Goal: Navigation & Orientation: Find specific page/section

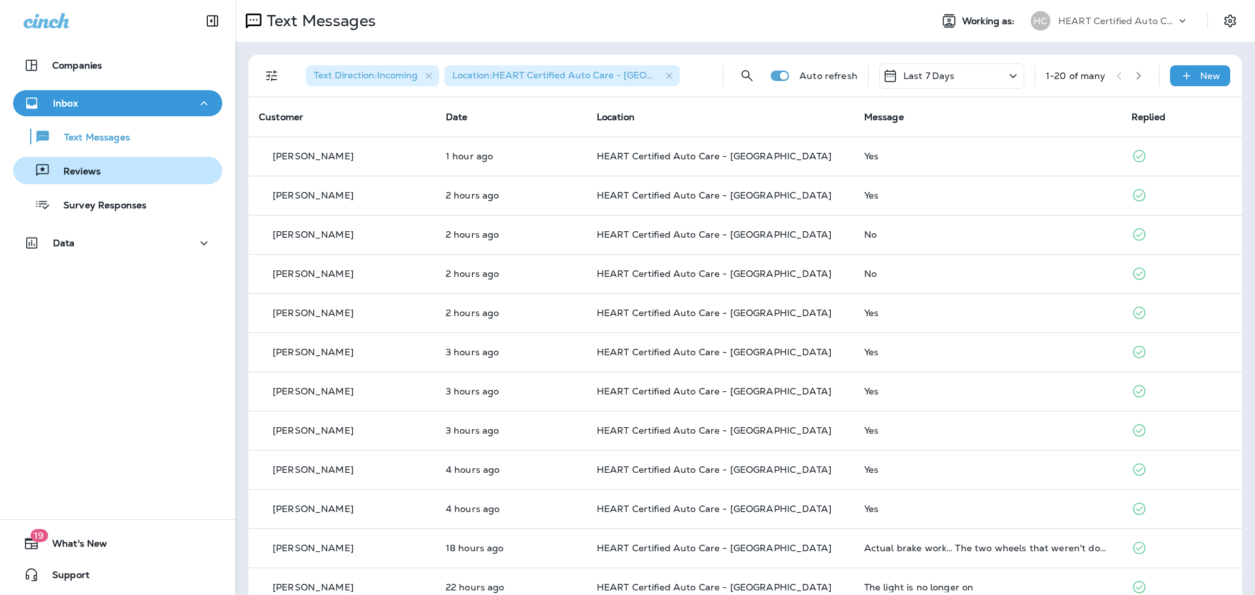
click at [112, 163] on div "Reviews" at bounding box center [117, 171] width 199 height 20
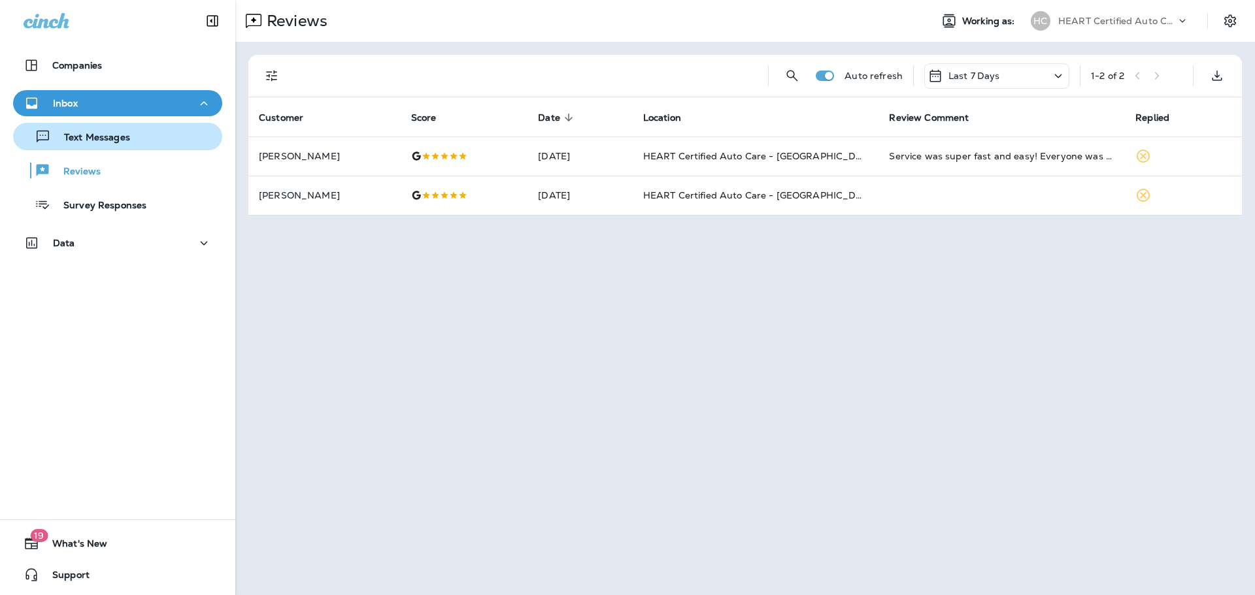
click at [110, 139] on p "Text Messages" at bounding box center [90, 138] width 79 height 12
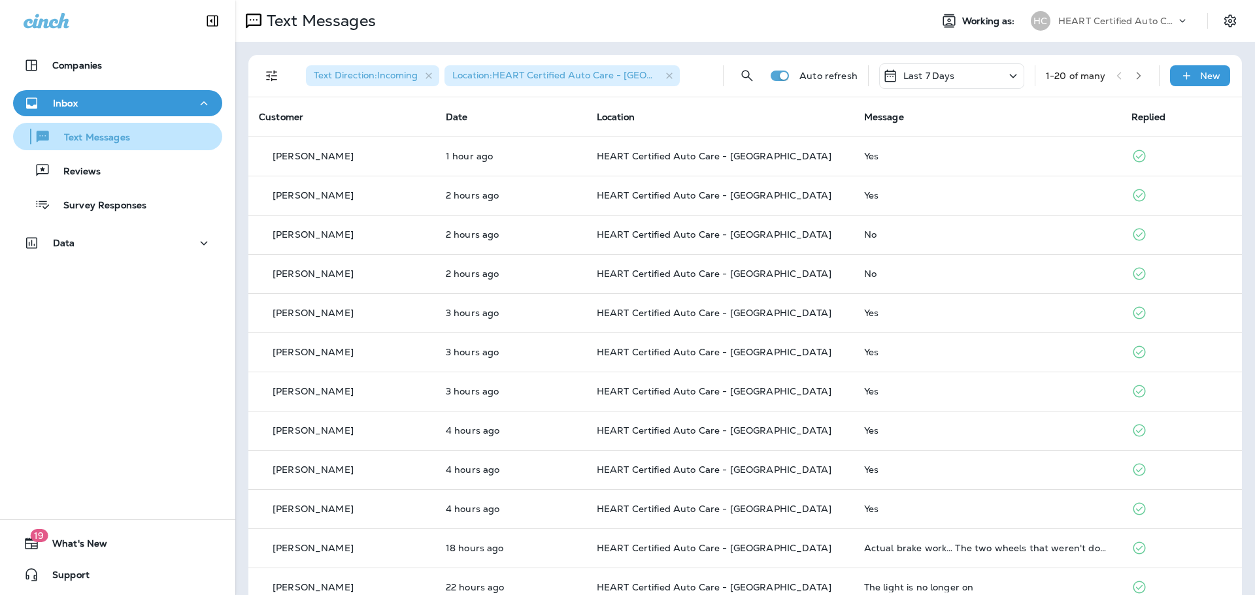
click at [127, 145] on div "Text Messages" at bounding box center [74, 137] width 112 height 20
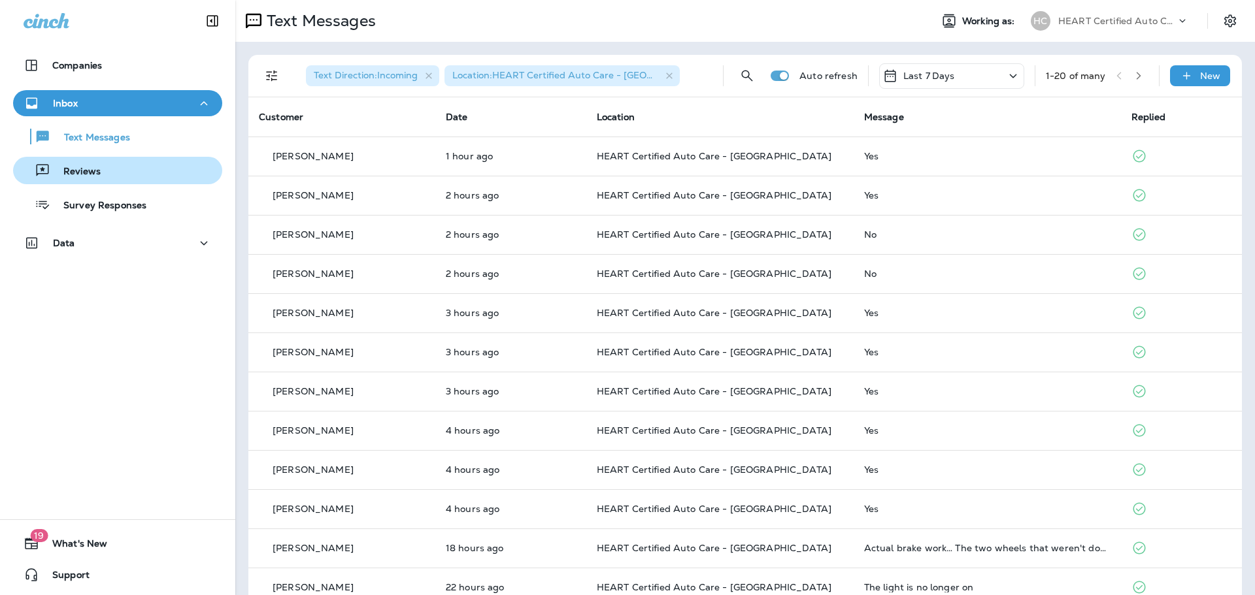
click at [97, 175] on p "Reviews" at bounding box center [75, 172] width 50 height 12
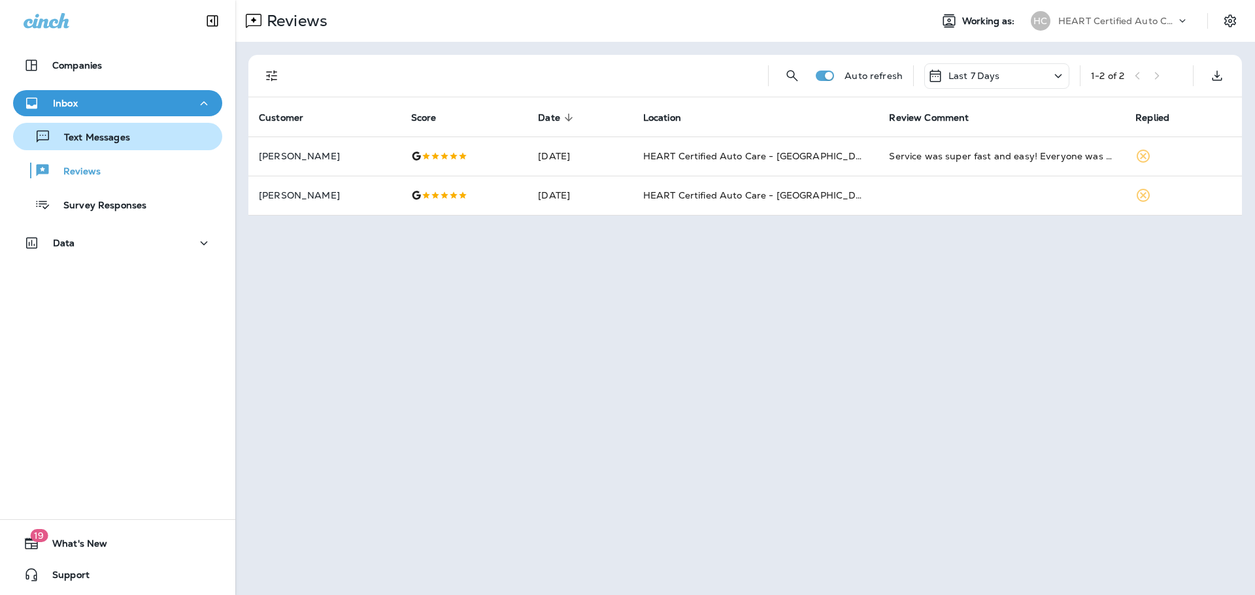
click at [118, 148] on button "Text Messages" at bounding box center [117, 136] width 209 height 27
